Goal: Transaction & Acquisition: Purchase product/service

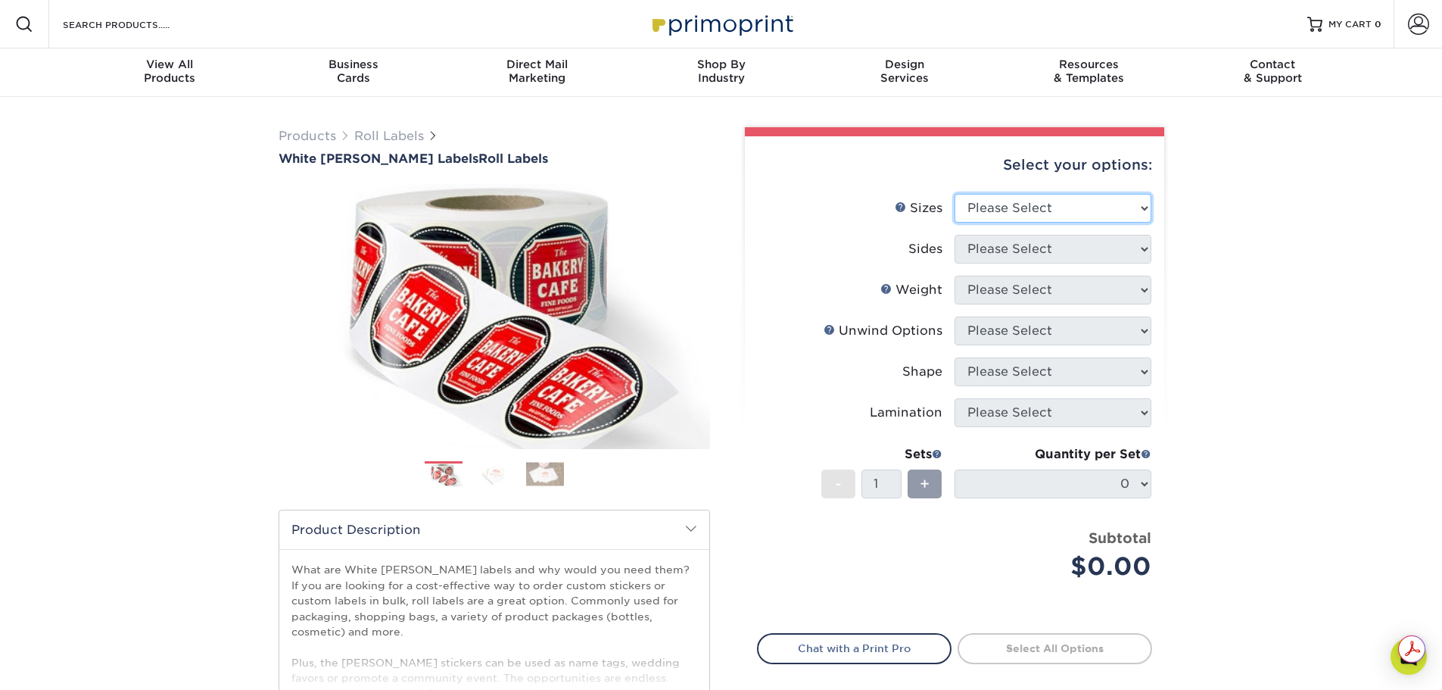
click at [986, 204] on select "Please Select 1" x 1" 1" x 2" 1" x 2.5" 1" x 3" 1.5" x 1.5" 1.5" x 2.5" 1.5" x …" at bounding box center [1053, 208] width 197 height 29
click at [1349, 342] on div "Products Roll Labels White [PERSON_NAME] Labels Roll Labels Previous Next /" at bounding box center [721, 501] width 1442 height 809
click at [1038, 212] on select "Please Select 1" x 1" 1" x 2" 1" x 2.5" 1" x 3" 1.5" x 1.5" 1.5" x 2.5" 1.5" x …" at bounding box center [1053, 208] width 197 height 29
click at [955, 194] on select "Please Select 1" x 1" 1" x 2" 1" x 2.5" 1" x 3" 1.5" x 1.5" 1.5" x 2.5" 1.5" x …" at bounding box center [1053, 208] width 197 height 29
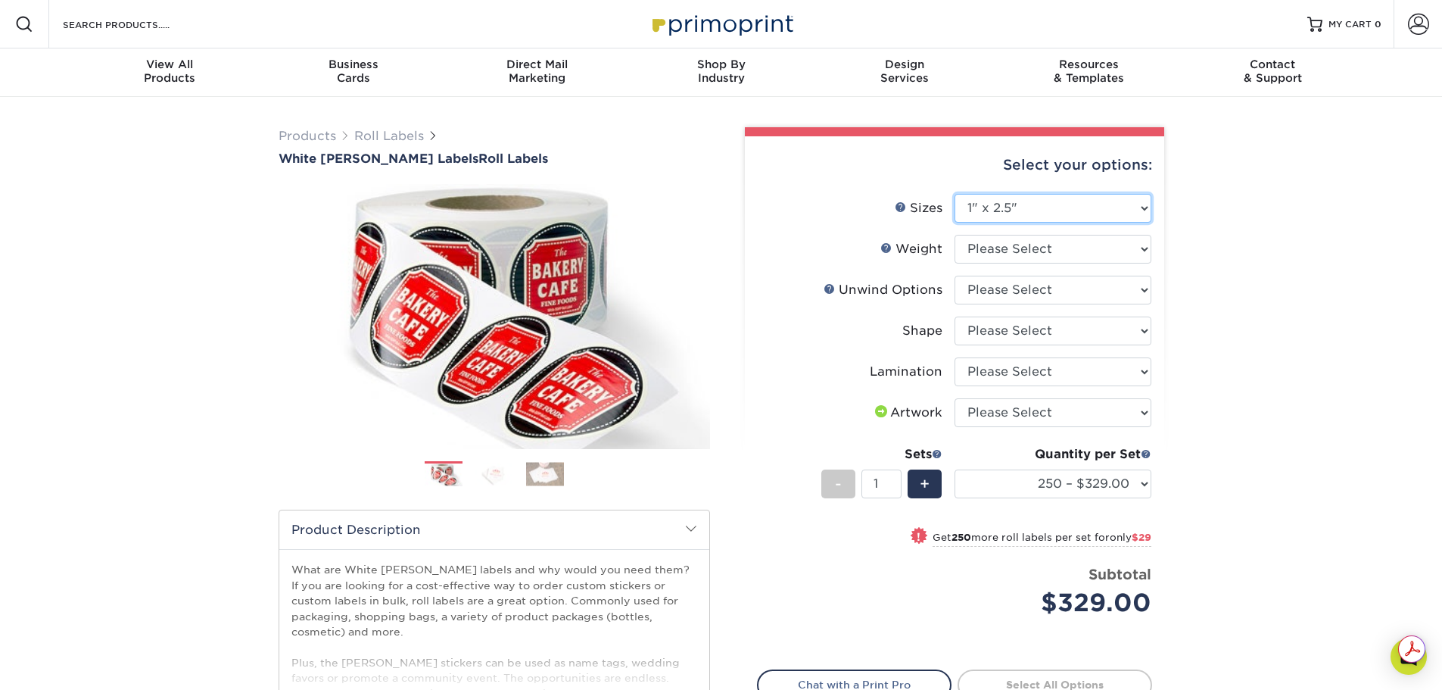
click at [1009, 209] on select "Please Select 1" x 1" 1" x 2" 1" x 2.5" 1" x 3" 1.5" x 1.5" 1.5" x 2.5" 1.5" x …" at bounding box center [1053, 208] width 197 height 29
select select "1.00x3.00"
click at [955, 194] on select "Please Select 1" x 1" 1" x 2" 1" x 2.5" 1" x 3" 1.5" x 1.5" 1.5" x 2.5" 1.5" x …" at bounding box center [1053, 208] width 197 height 29
select select "-1"
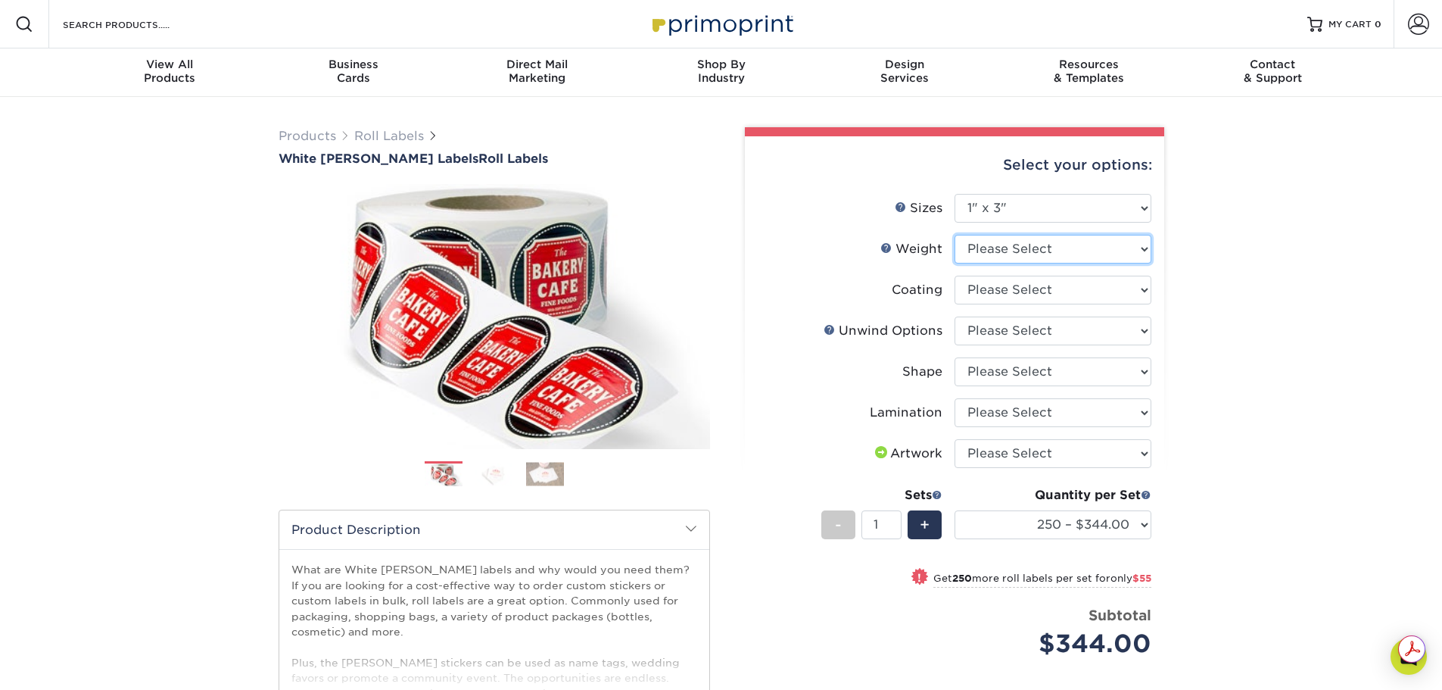
click at [1003, 250] on select "Please Select WHBOPP" at bounding box center [1053, 249] width 197 height 29
select select "WHBOPP"
click at [955, 235] on select "Please Select WHBOPP" at bounding box center [1053, 249] width 197 height 29
click at [1003, 292] on select at bounding box center [1053, 290] width 197 height 29
click at [1305, 341] on div "Products Roll Labels White [PERSON_NAME] Labels Roll Labels Previous Next /" at bounding box center [721, 501] width 1442 height 809
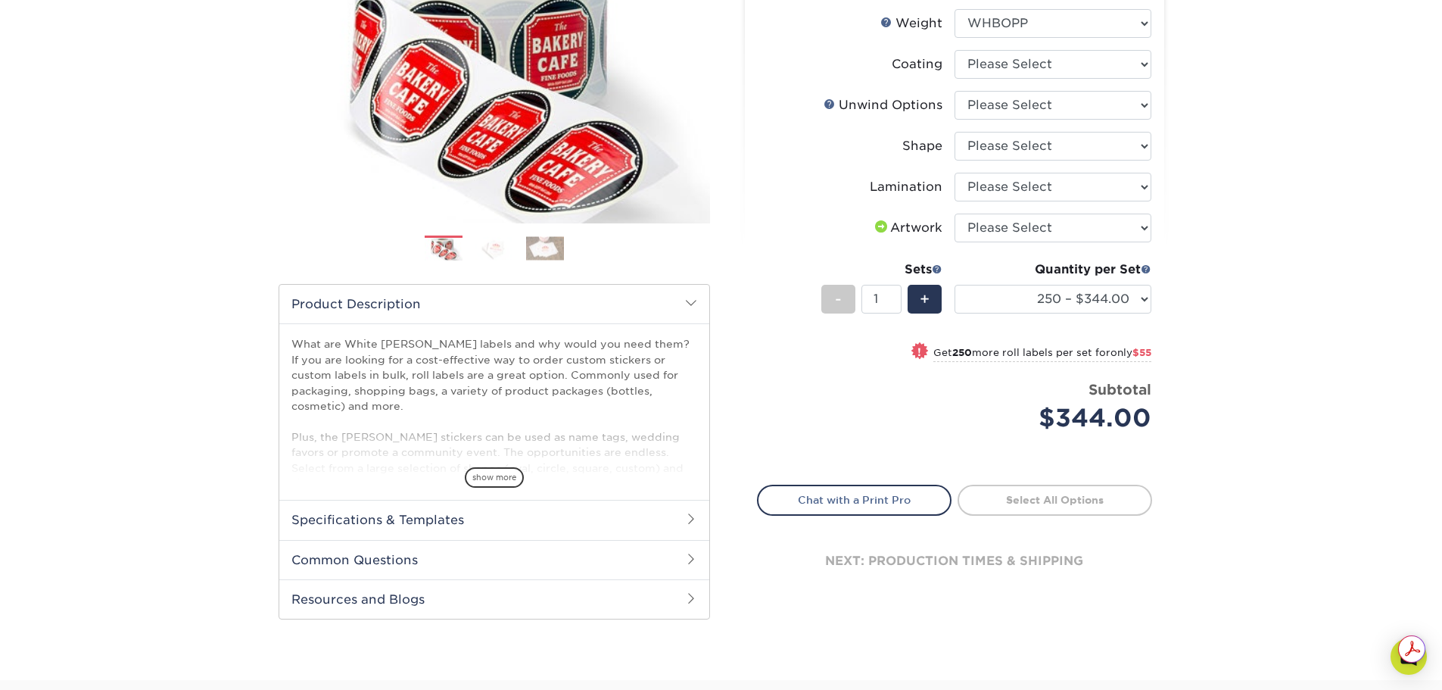
scroll to position [226, 0]
